Goal: Information Seeking & Learning: Learn about a topic

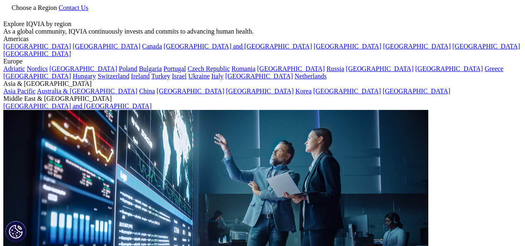
scroll to position [249, 0]
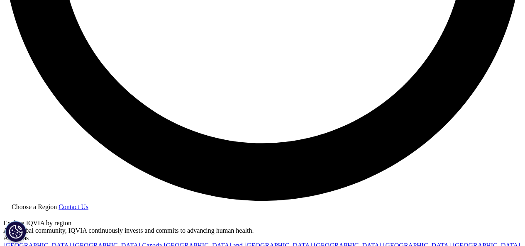
scroll to position [1412, 0]
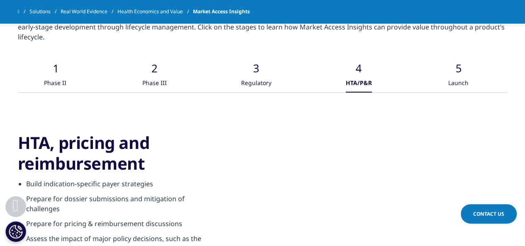
click at [450, 62] on icon ".cls-1{fill:#caced0;}" at bounding box center [458, 60] width 25 height 25
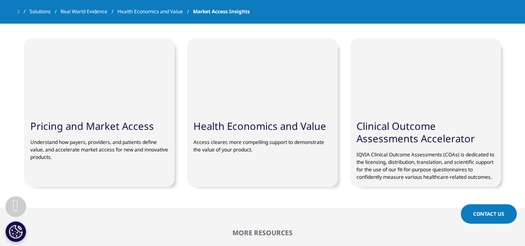
scroll to position [1716, 0]
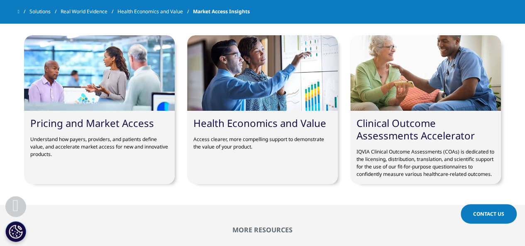
click at [130, 119] on link "Pricing and Market Access" at bounding box center [92, 123] width 124 height 14
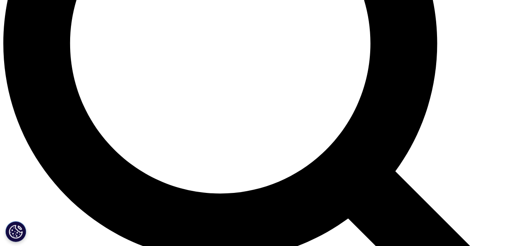
scroll to position [747, 0]
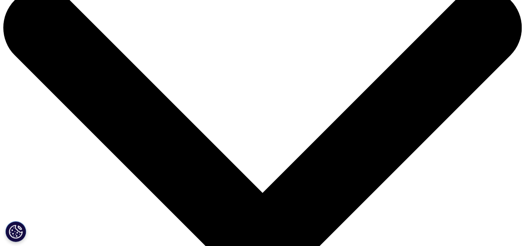
scroll to position [0, 0]
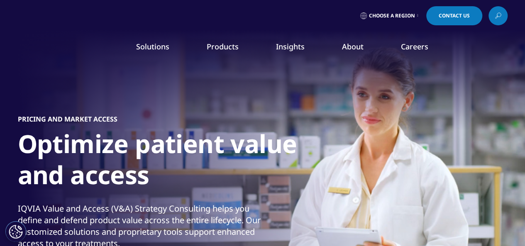
click at [223, 43] on link "Products" at bounding box center [223, 47] width 32 height 10
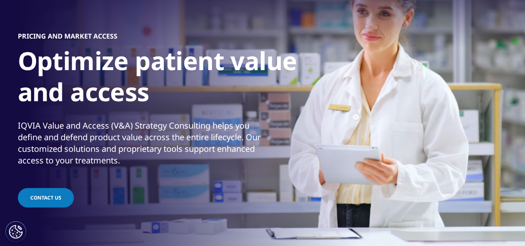
scroll to position [125, 0]
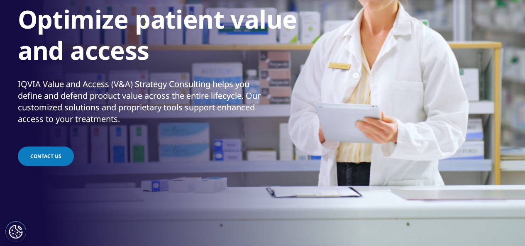
click at [48, 137] on link "Clinical Data Analytics Solutions" at bounding box center [77, 136] width 120 height 9
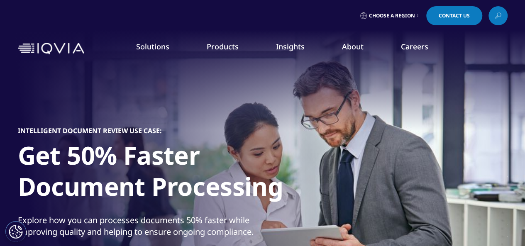
click at [474, 12] on link "Contact Us" at bounding box center [454, 15] width 56 height 19
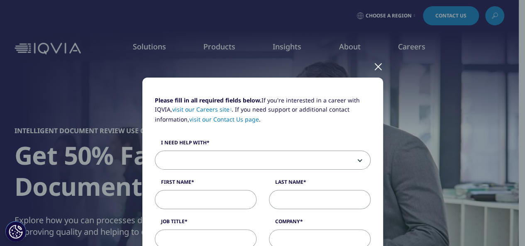
click at [375, 62] on div at bounding box center [379, 66] width 10 height 23
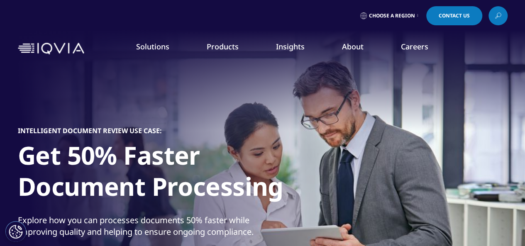
click at [488, 17] on div "Choose a Region Contact Us" at bounding box center [263, 15] width 490 height 19
click at [494, 14] on link at bounding box center [498, 15] width 19 height 19
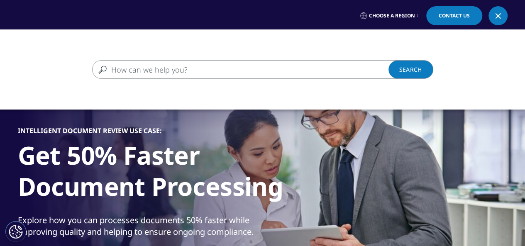
click at [187, 65] on input "Search" at bounding box center [250, 69] width 317 height 19
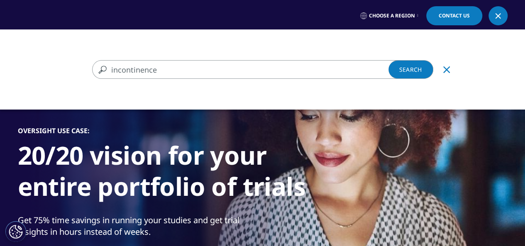
type input "incontinence"
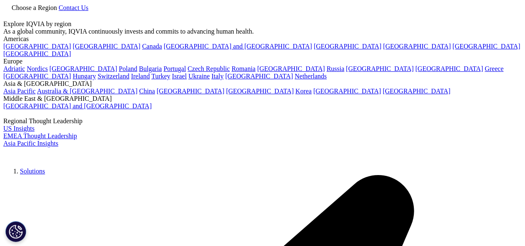
type input "incontinence"
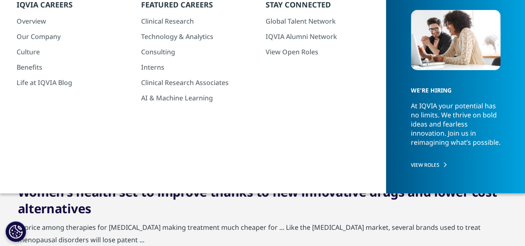
scroll to position [42, 0]
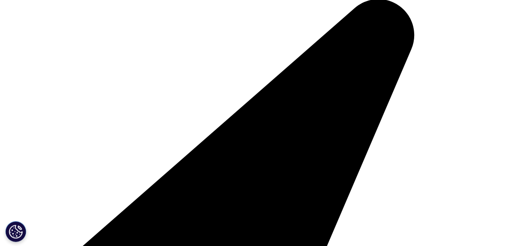
scroll to position [1716, 0]
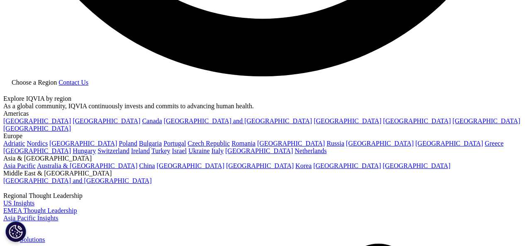
scroll to position [1453, 0]
